Goal: Task Accomplishment & Management: Complete application form

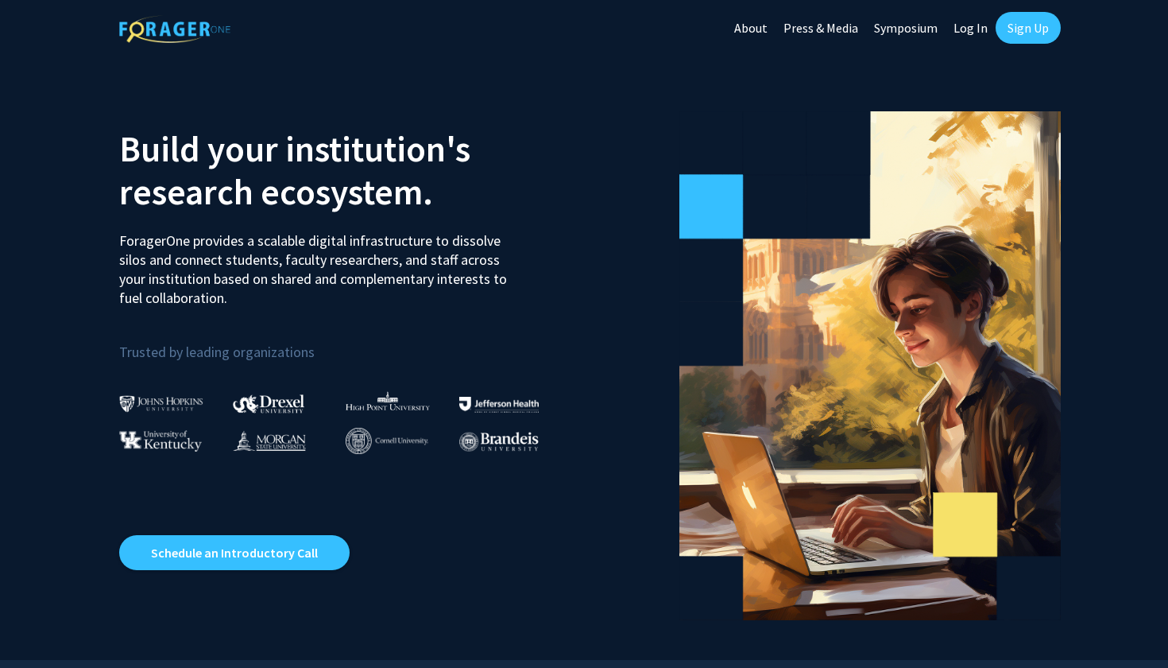
click at [1045, 33] on link "Sign Up" at bounding box center [1028, 28] width 65 height 32
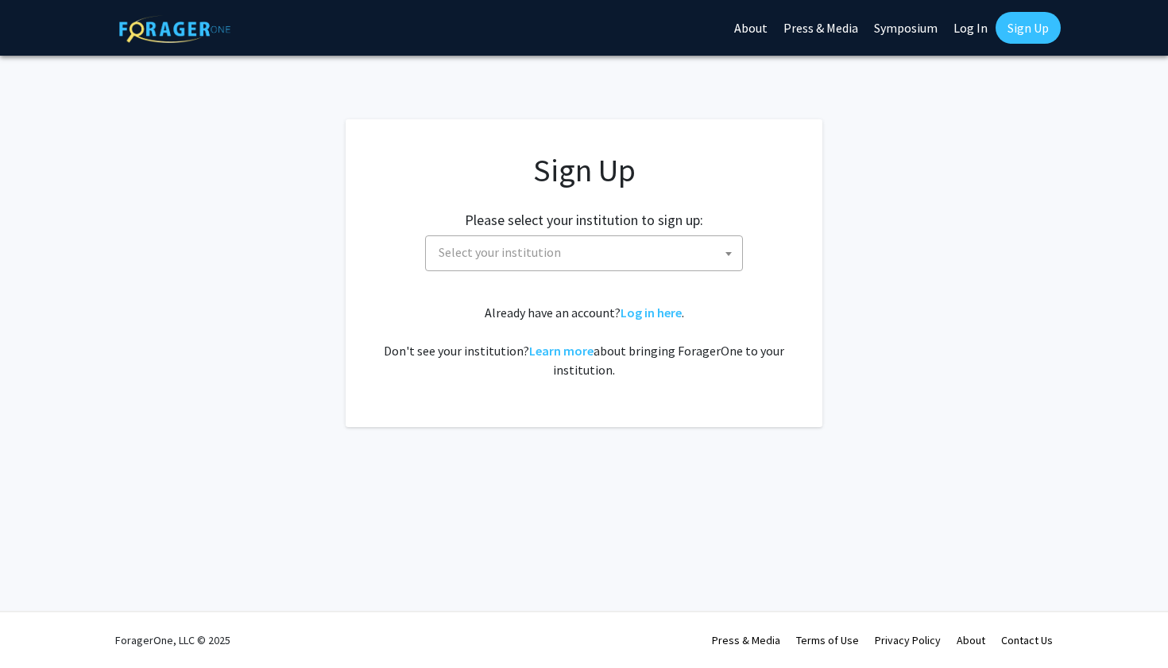
click at [650, 253] on span "Select your institution" at bounding box center [587, 252] width 310 height 33
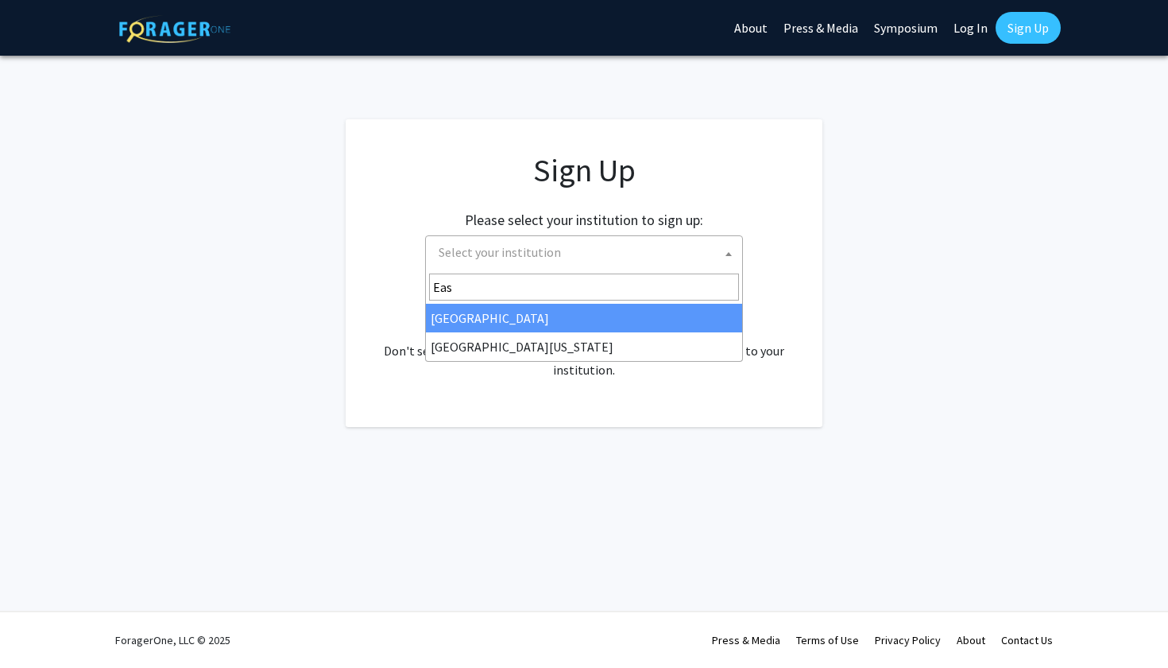
type input "Eas"
select select "17"
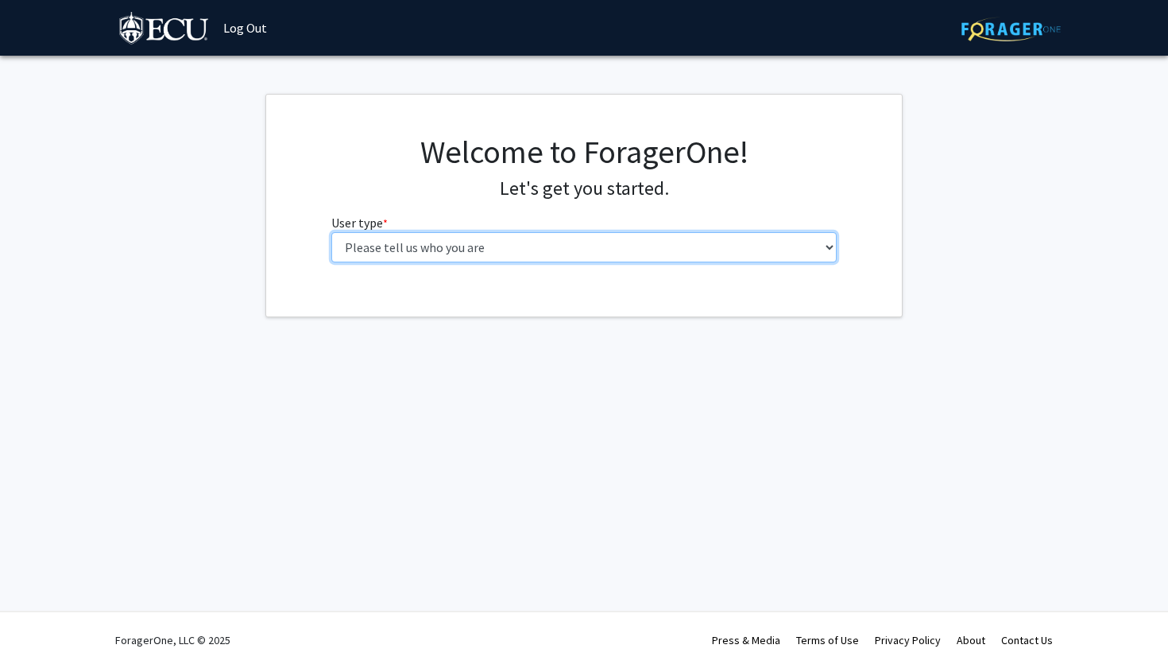
select select "1: undergrad"
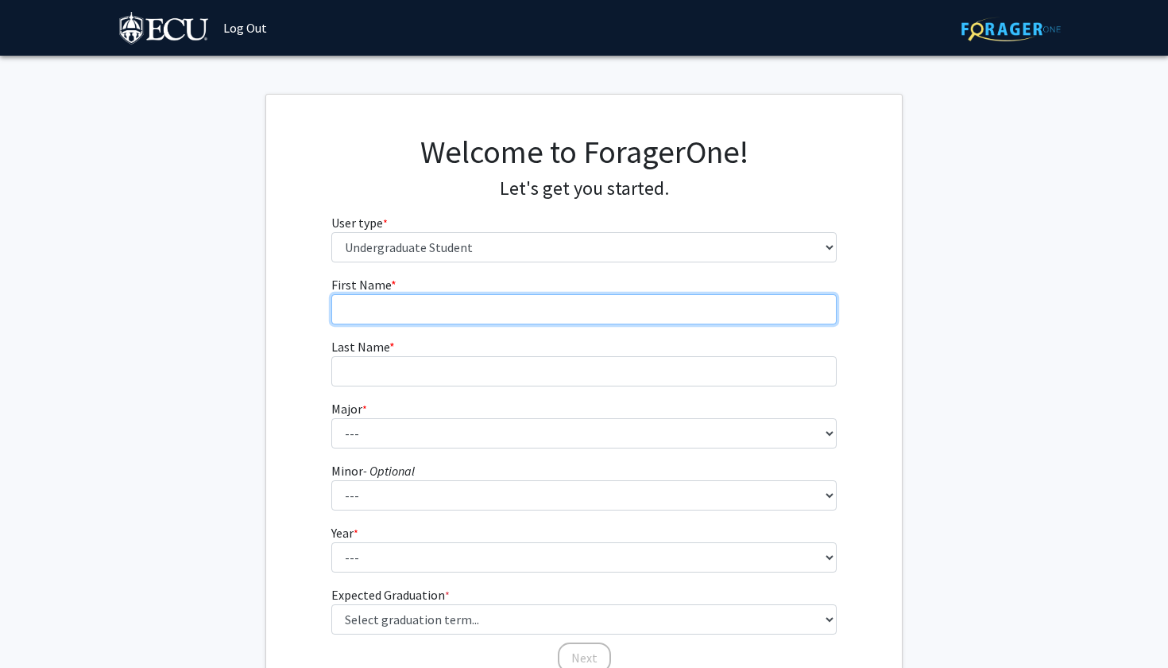
click at [455, 307] on input "First Name * required" at bounding box center [584, 309] width 506 height 30
type input "Courtney"
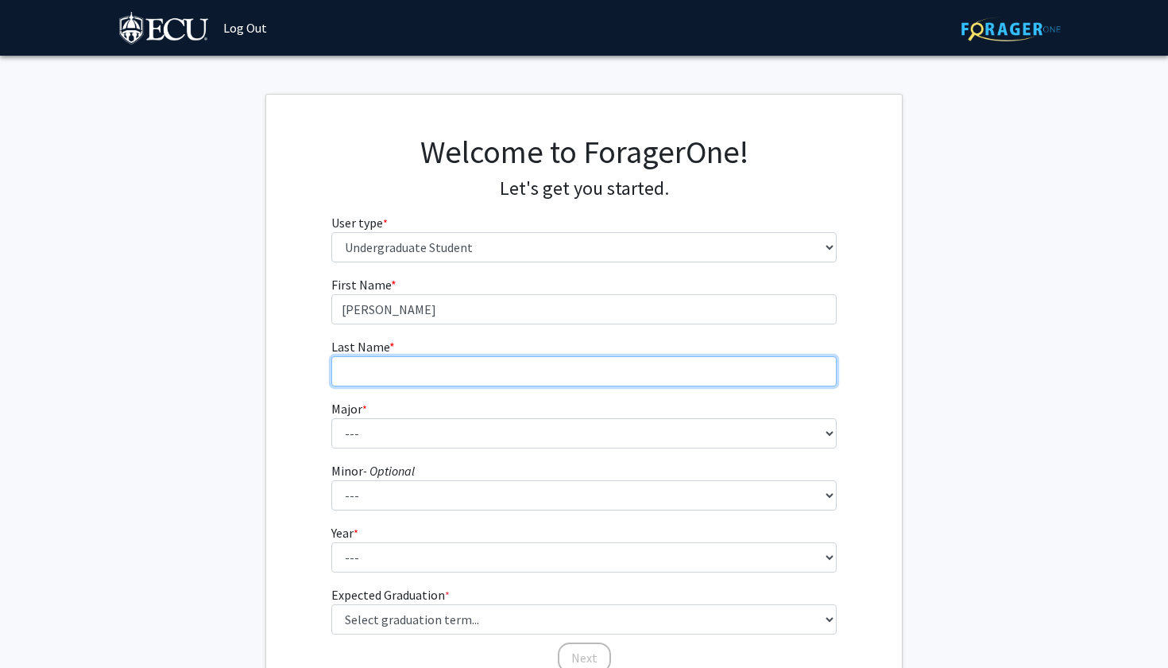
click at [424, 368] on input "Last Name * required" at bounding box center [584, 371] width 506 height 30
type input "Bennett"
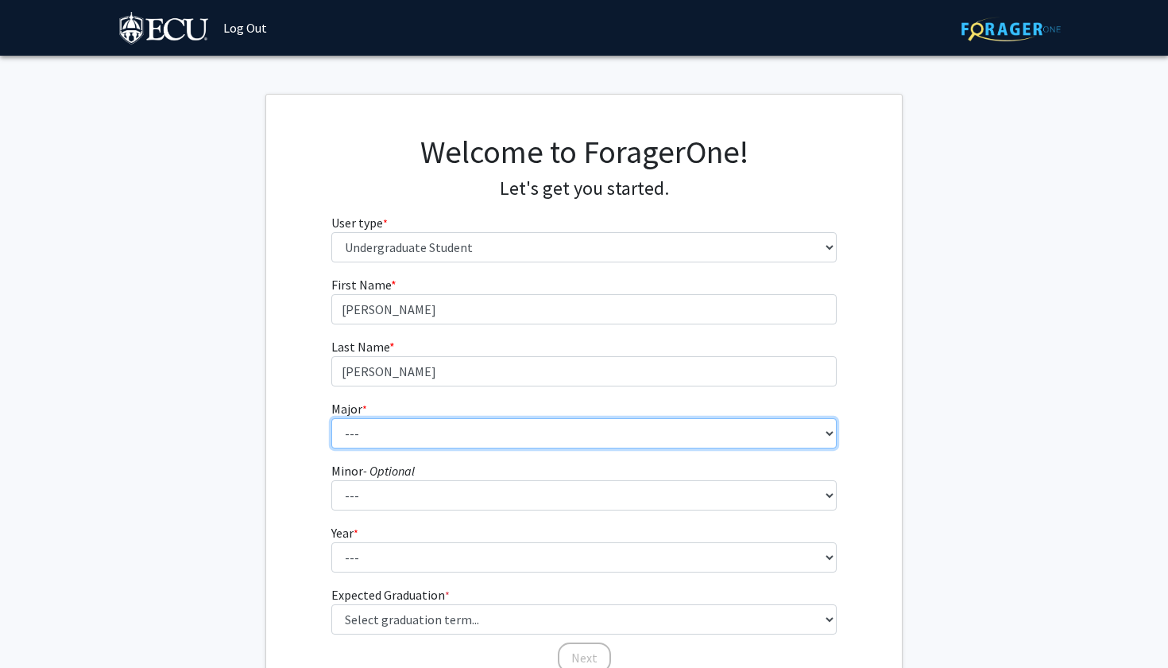
select select "68: 1366"
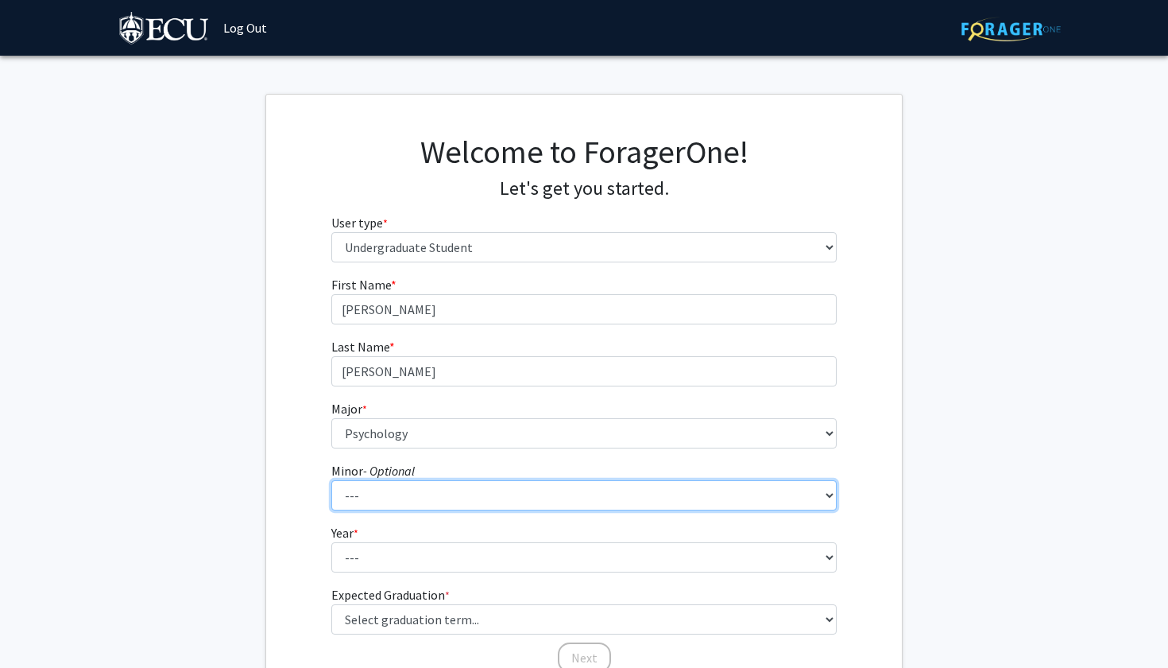
select select "57: 1002"
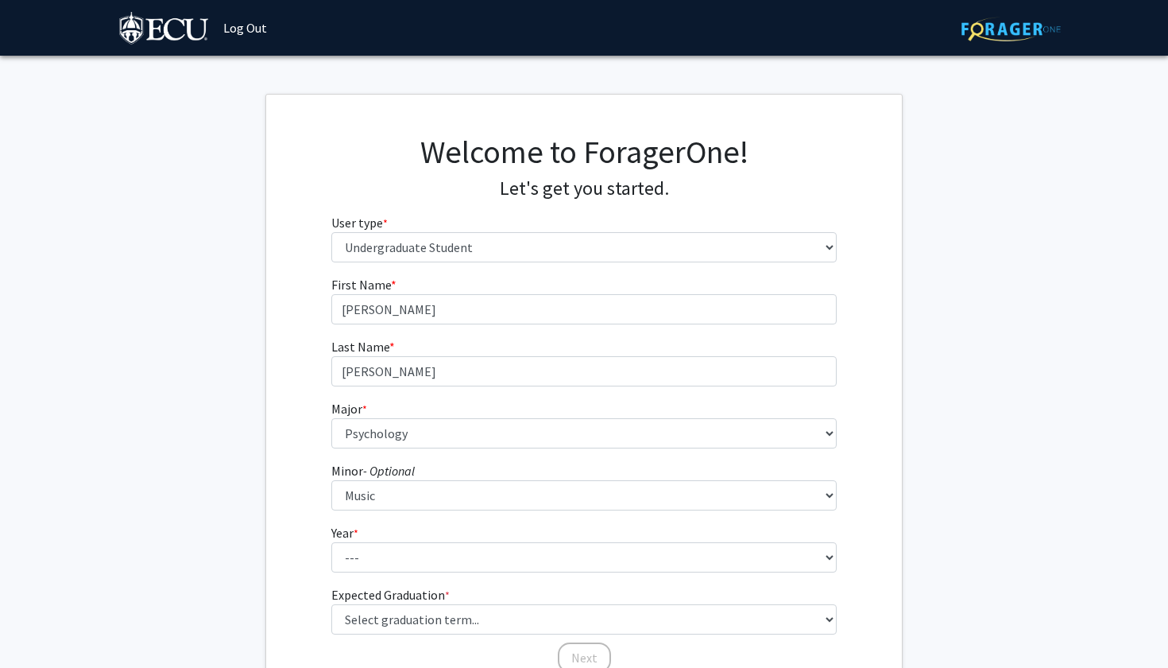
click at [307, 475] on div "First Name * required Courtney Last Name * required Bennett Major * required --…" at bounding box center [584, 474] width 636 height 399
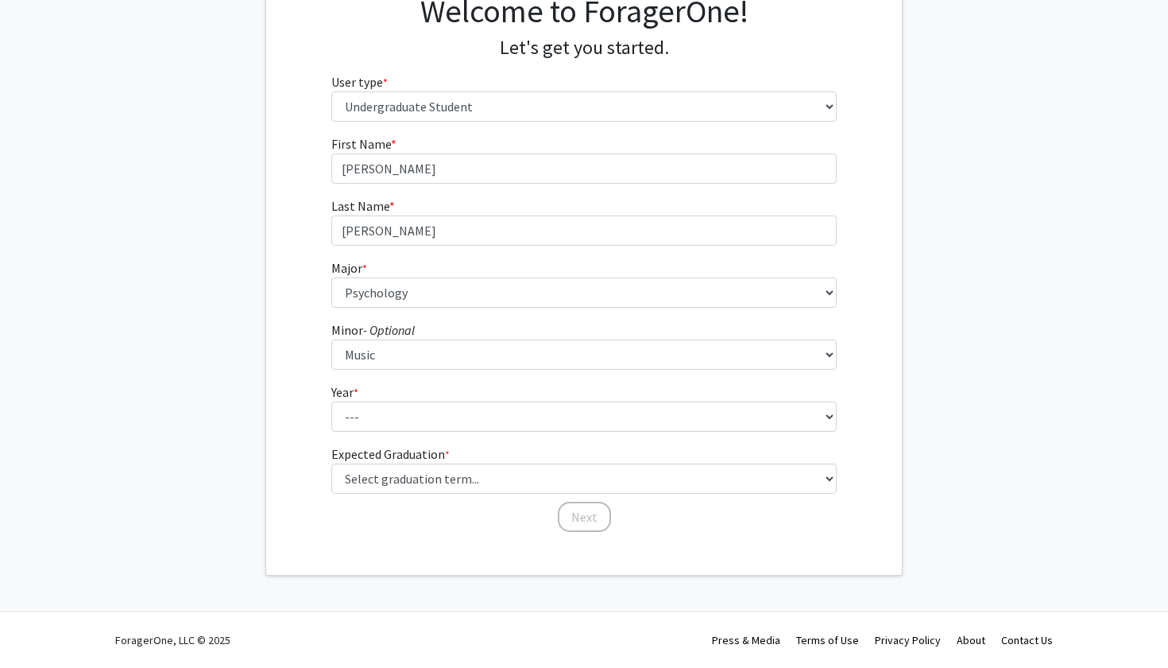
scroll to position [140, 0]
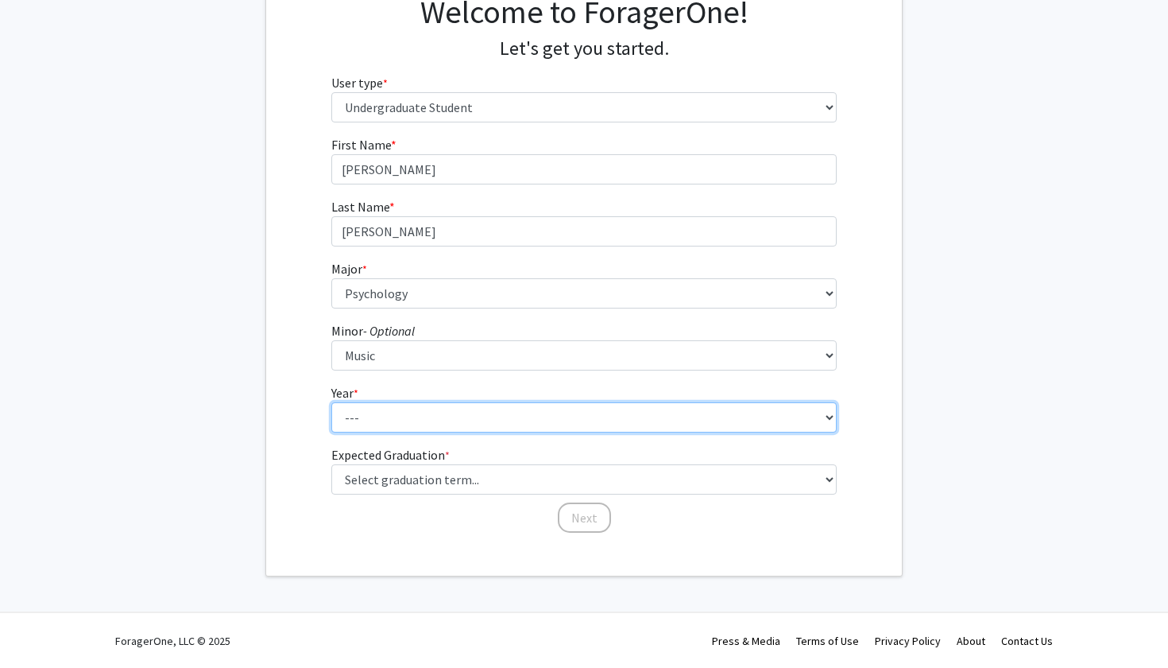
select select "2: sophomore"
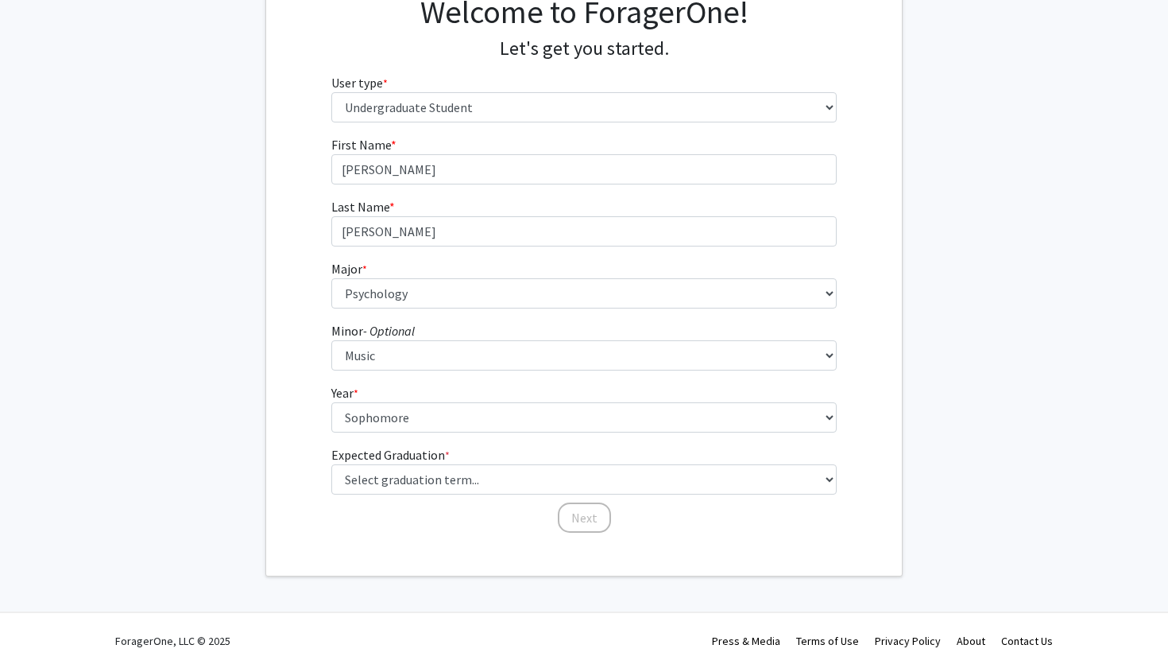
click at [312, 466] on div "First Name * required Courtney Last Name * required Bennett Major * required --…" at bounding box center [584, 334] width 636 height 399
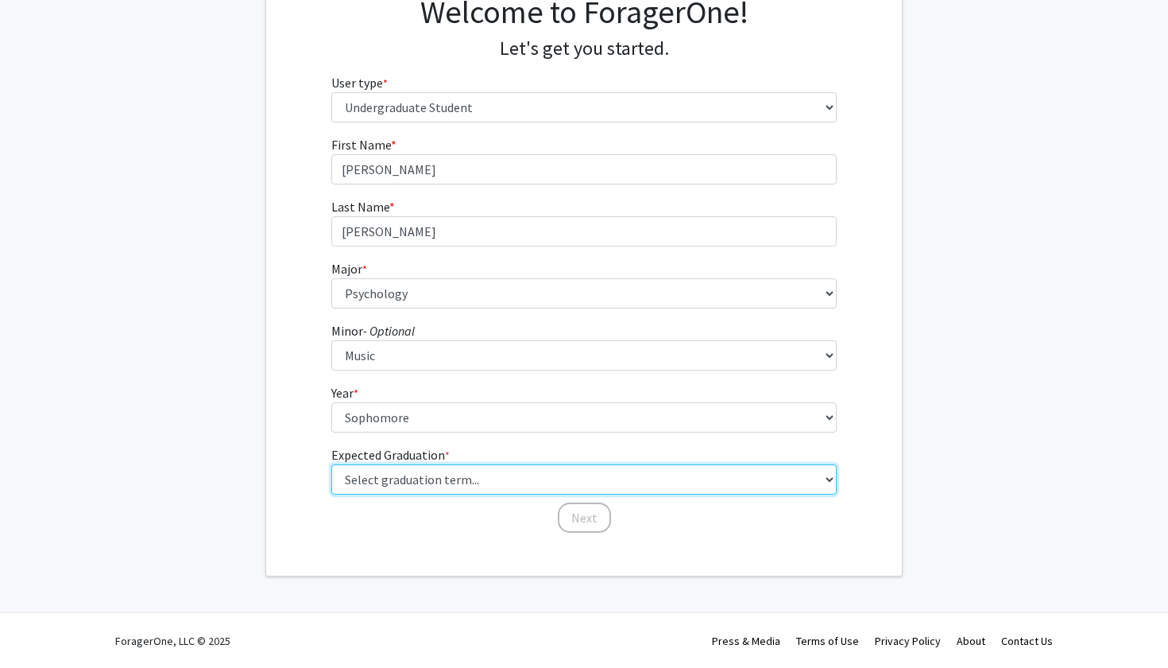
select select "13: spring_2028"
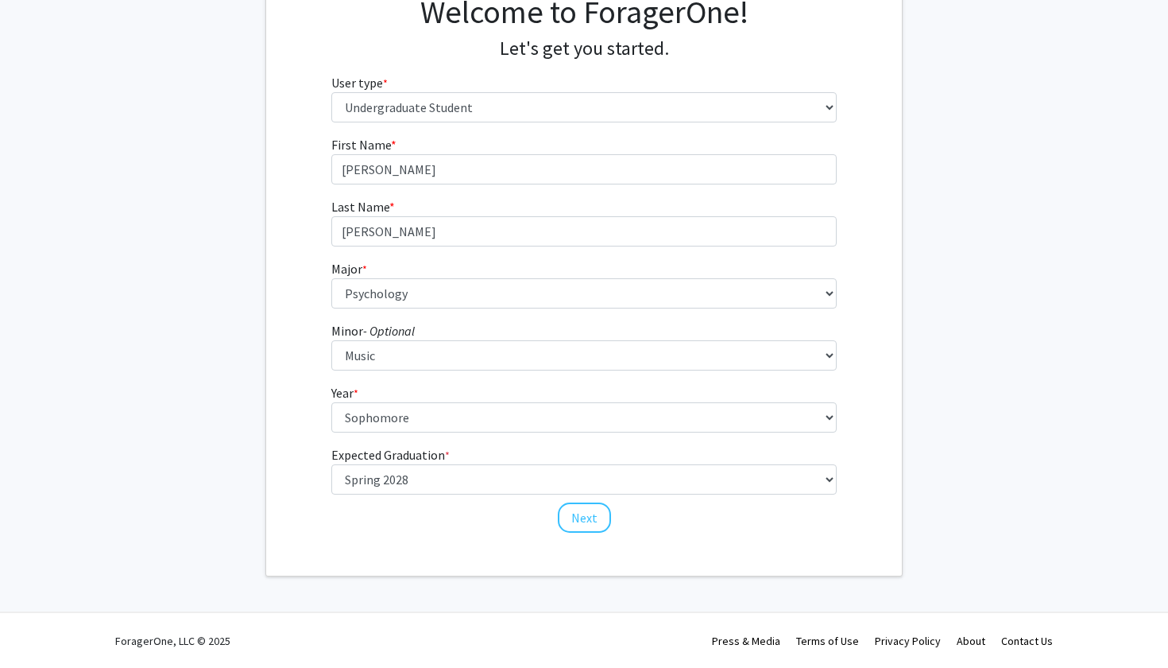
click at [416, 529] on div "First Name * required Courtney Last Name * required Bennett Major * required --…" at bounding box center [585, 334] width 530 height 399
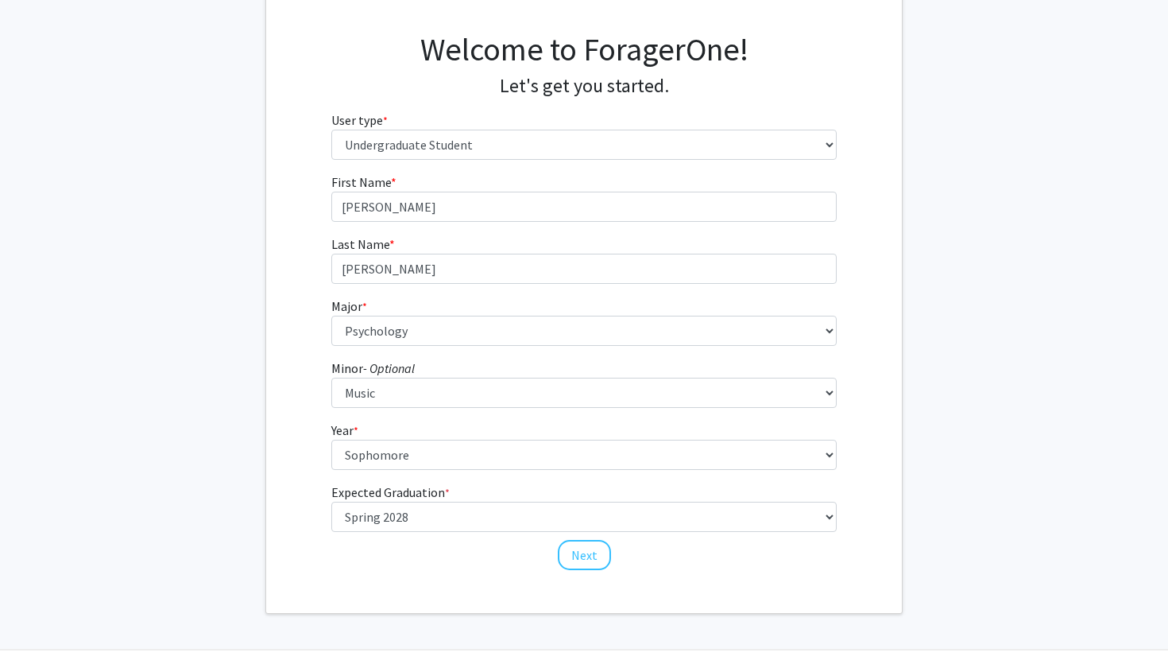
scroll to position [109, 0]
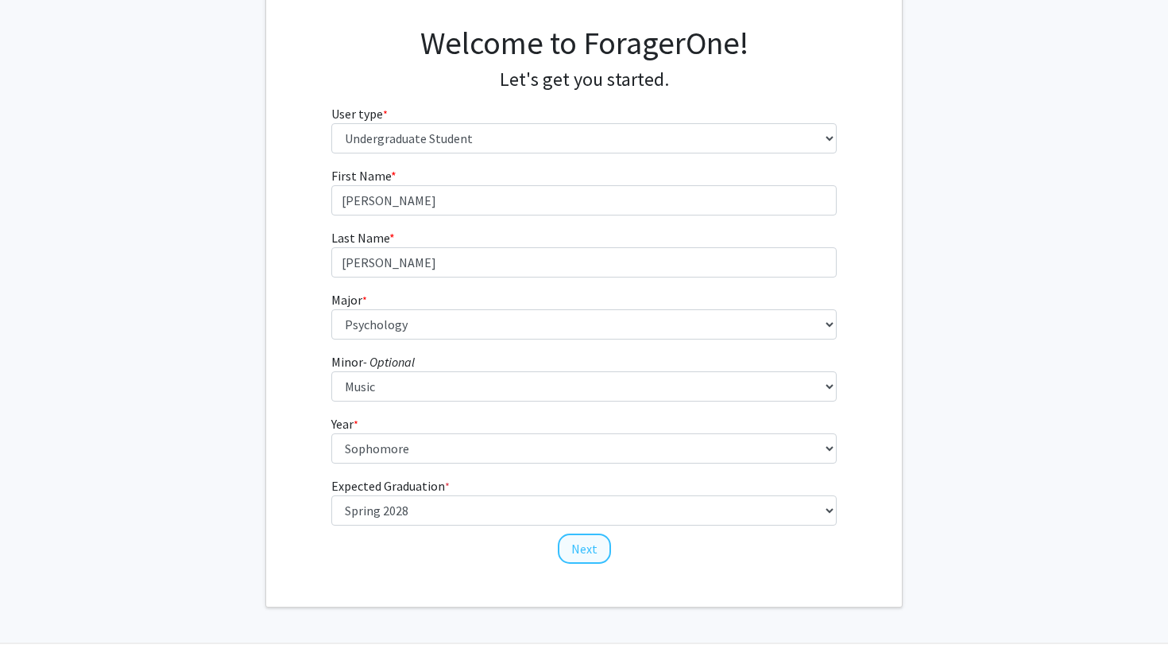
click at [596, 557] on button "Next" at bounding box center [584, 548] width 53 height 30
